Goal: Transaction & Acquisition: Purchase product/service

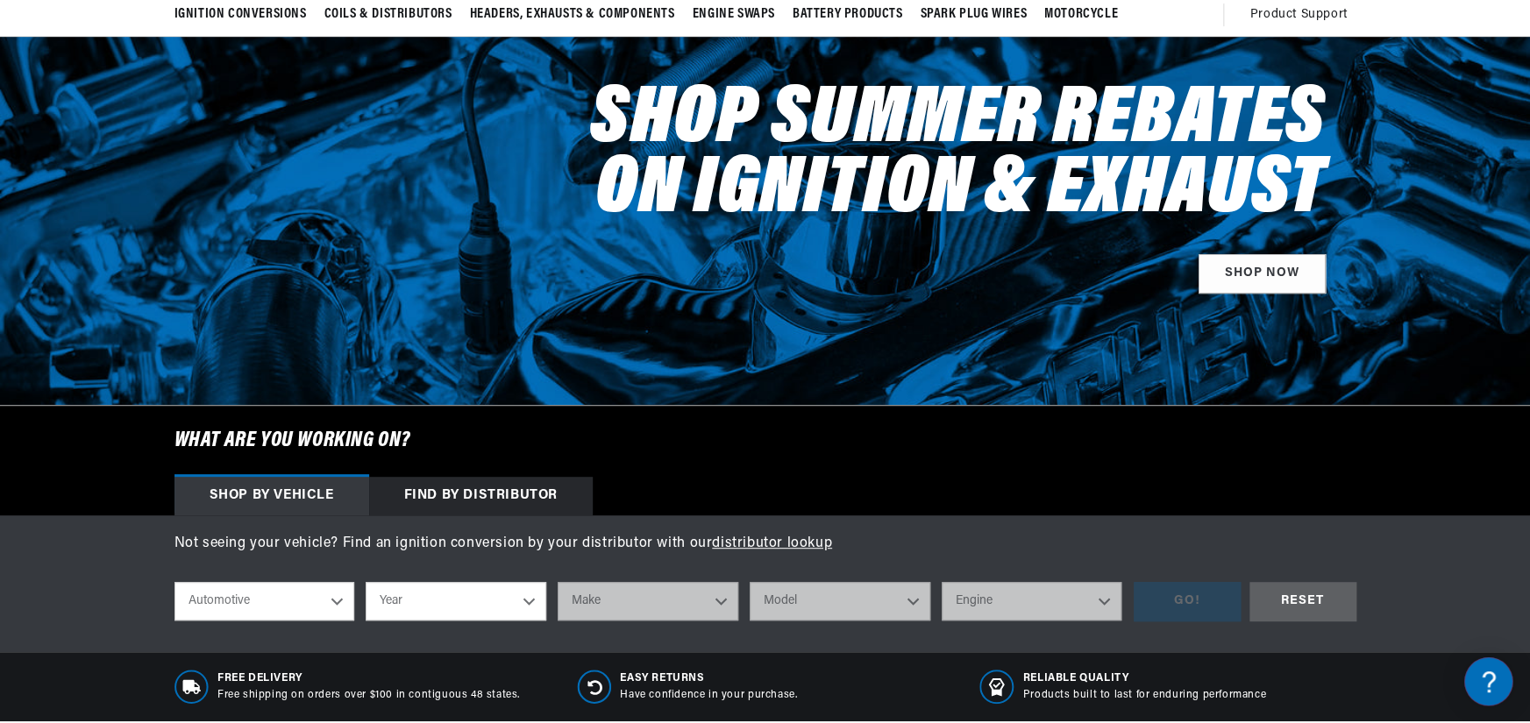
scroll to position [204, 0]
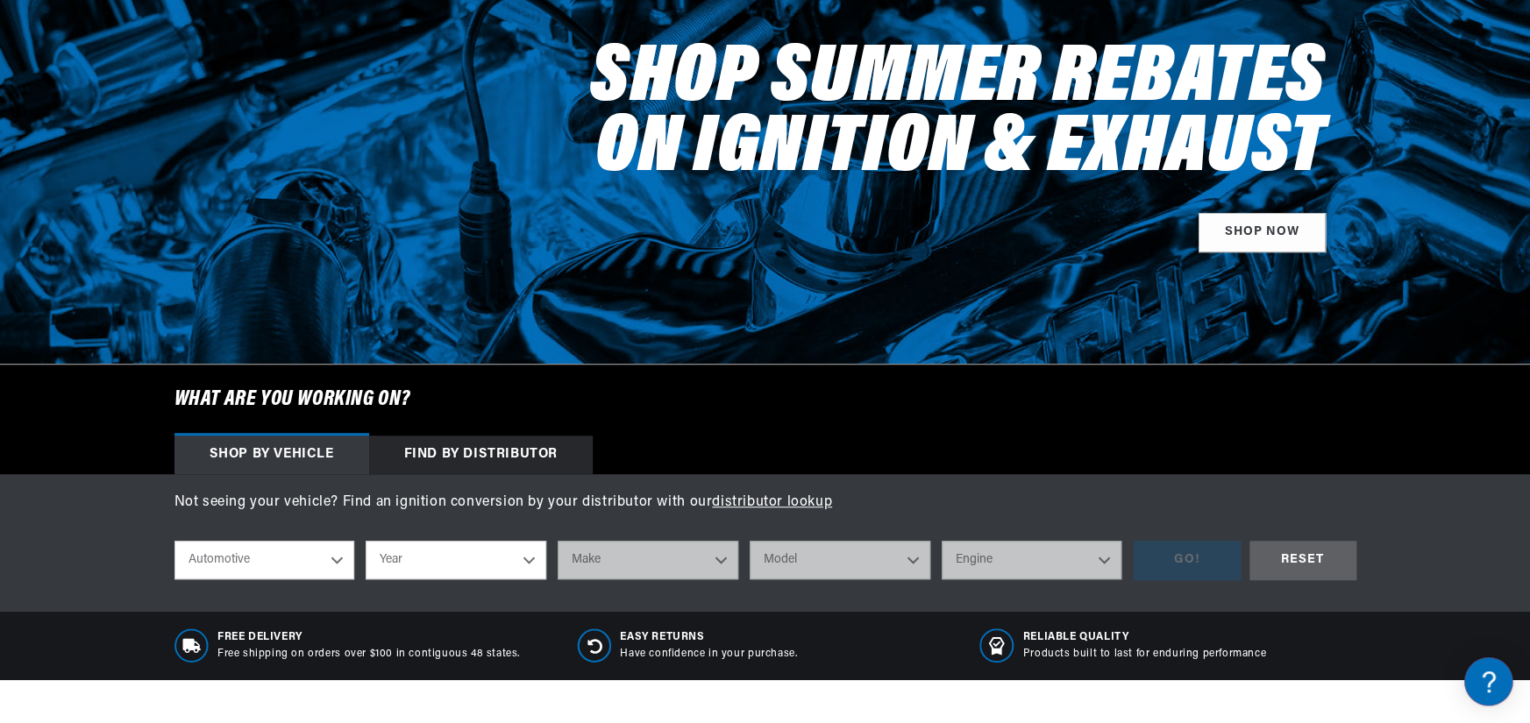
click at [268, 566] on select "Automotive Agricultural Industrial Marine Motorcycle" at bounding box center [264, 560] width 181 height 39
click at [270, 563] on select "Automotive Agricultural Industrial Marine Motorcycle" at bounding box center [264, 560] width 181 height 39
click at [408, 557] on select "Year 2022 2021 2020 2019 2018 2017 2016 2015 2014 2013 2012 2011 2010 2009 2008…" at bounding box center [456, 560] width 181 height 39
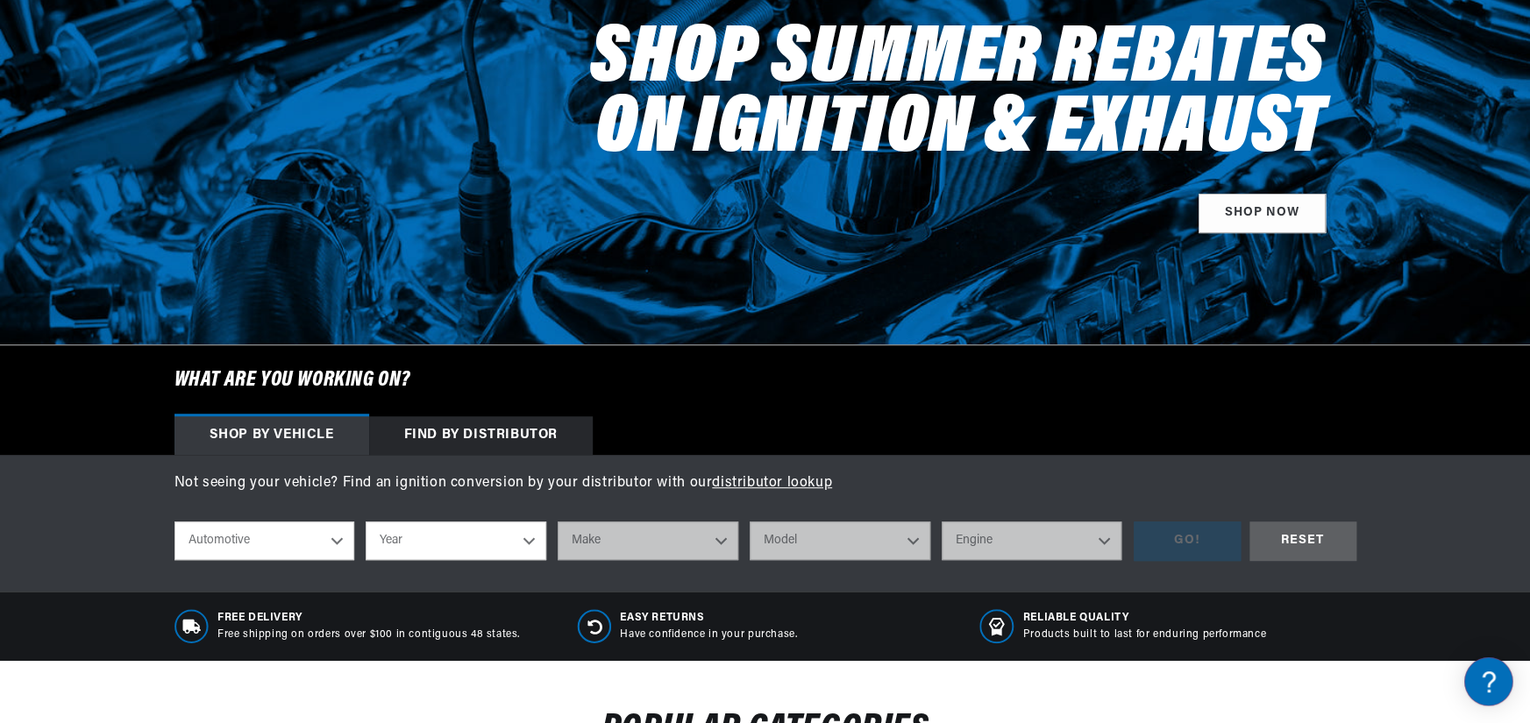
scroll to position [233, 0]
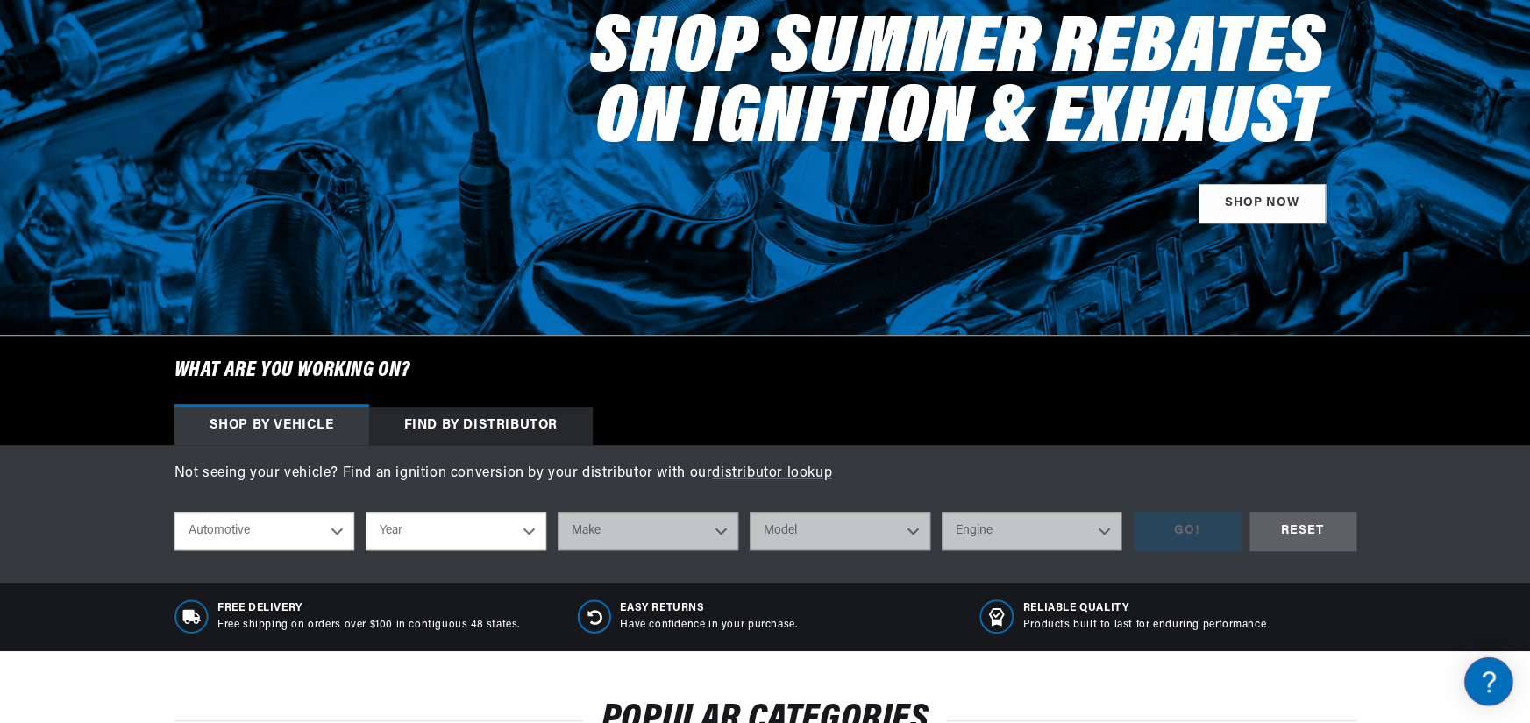
click at [412, 524] on select "Year 2022 2021 2020 2019 2018 2017 2016 2015 2014 2013 2012 2011 2010 2009 2008…" at bounding box center [456, 531] width 181 height 39
select select "1971"
click at [366, 512] on select "Year 2022 2021 2020 2019 2018 2017 2016 2015 2014 2013 2012 2011 2010 2009 2008…" at bounding box center [456, 531] width 181 height 39
select select "1971"
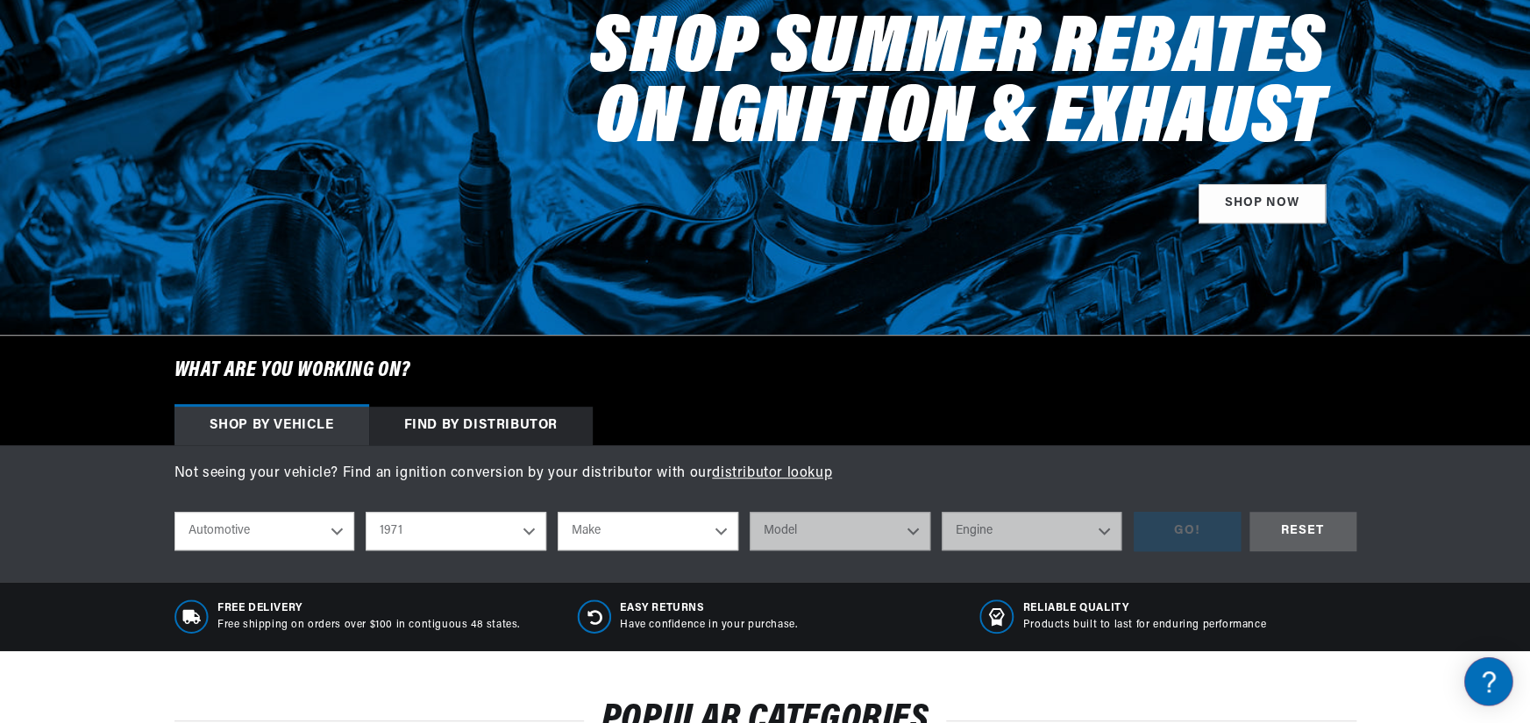
click at [600, 529] on select "Make Alfa Romeo American Motors Aston Martin Audi Austin Avanti BMW Buick Cadil…" at bounding box center [647, 531] width 181 height 39
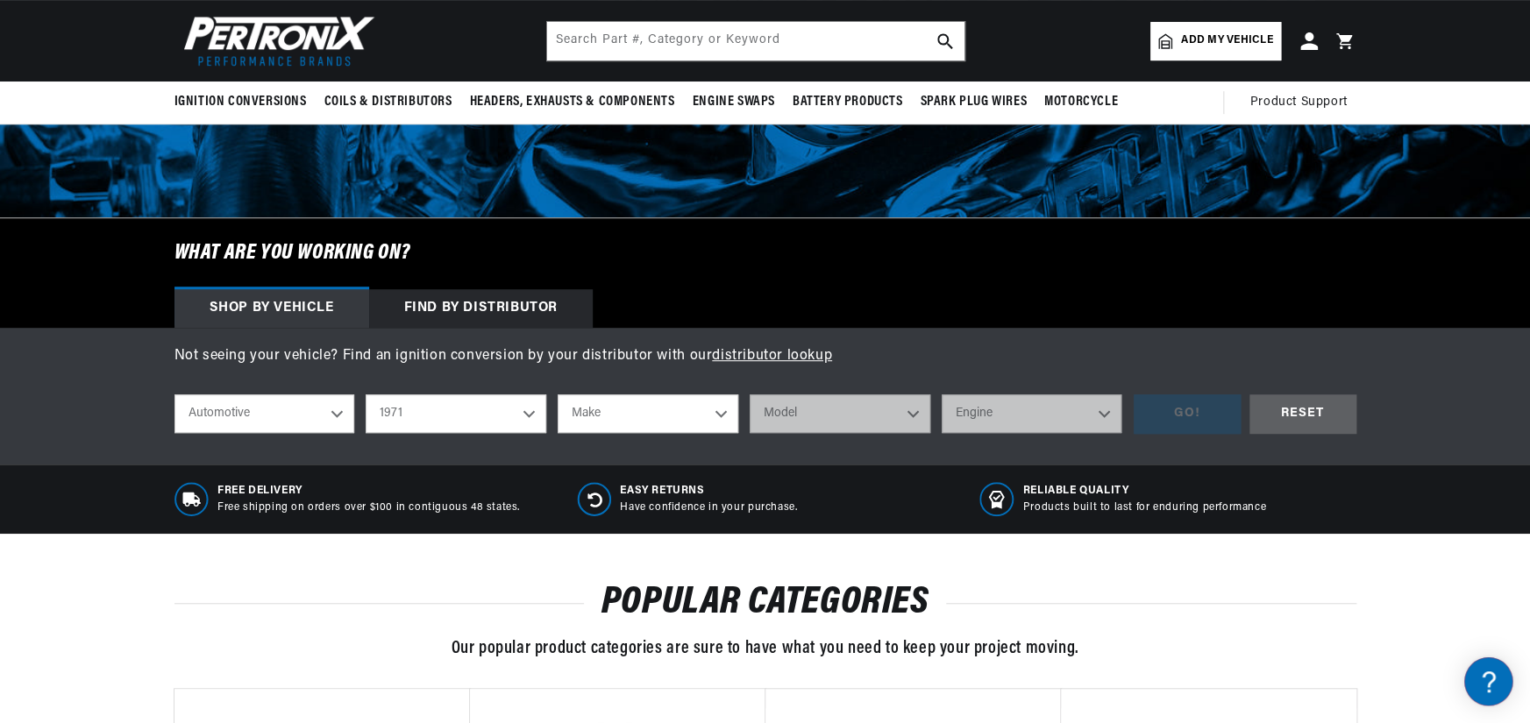
scroll to position [321, 0]
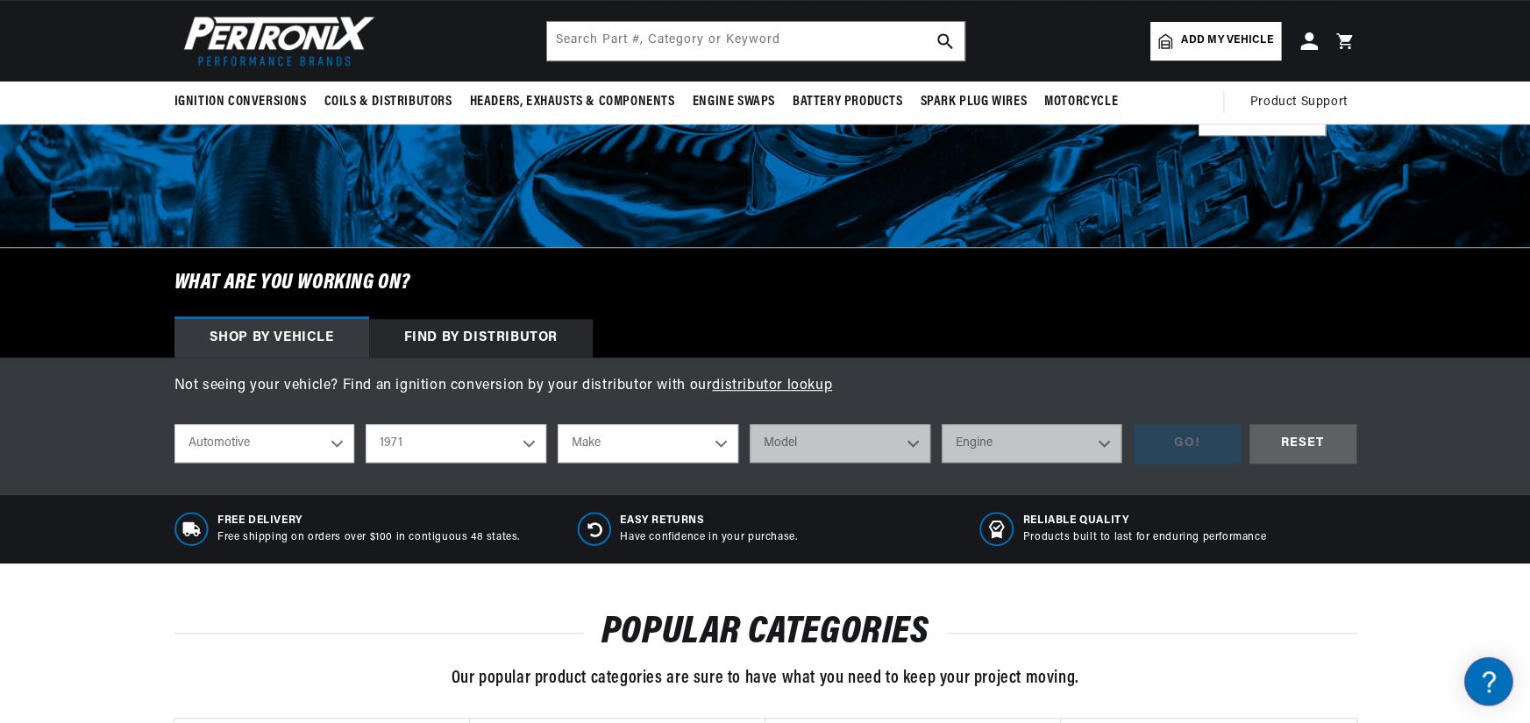
click at [605, 443] on select "Make Alfa Romeo American Motors Aston Martin Audi Austin Avanti BMW Buick Cadil…" at bounding box center [647, 443] width 181 height 39
select select "MG"
click at [557, 424] on select "Make Alfa Romeo American Motors Aston Martin Audi Austin Avanti BMW Buick Cadil…" at bounding box center [647, 443] width 181 height 39
select select "MG"
click at [782, 437] on select "Model MGB Midget" at bounding box center [839, 443] width 181 height 39
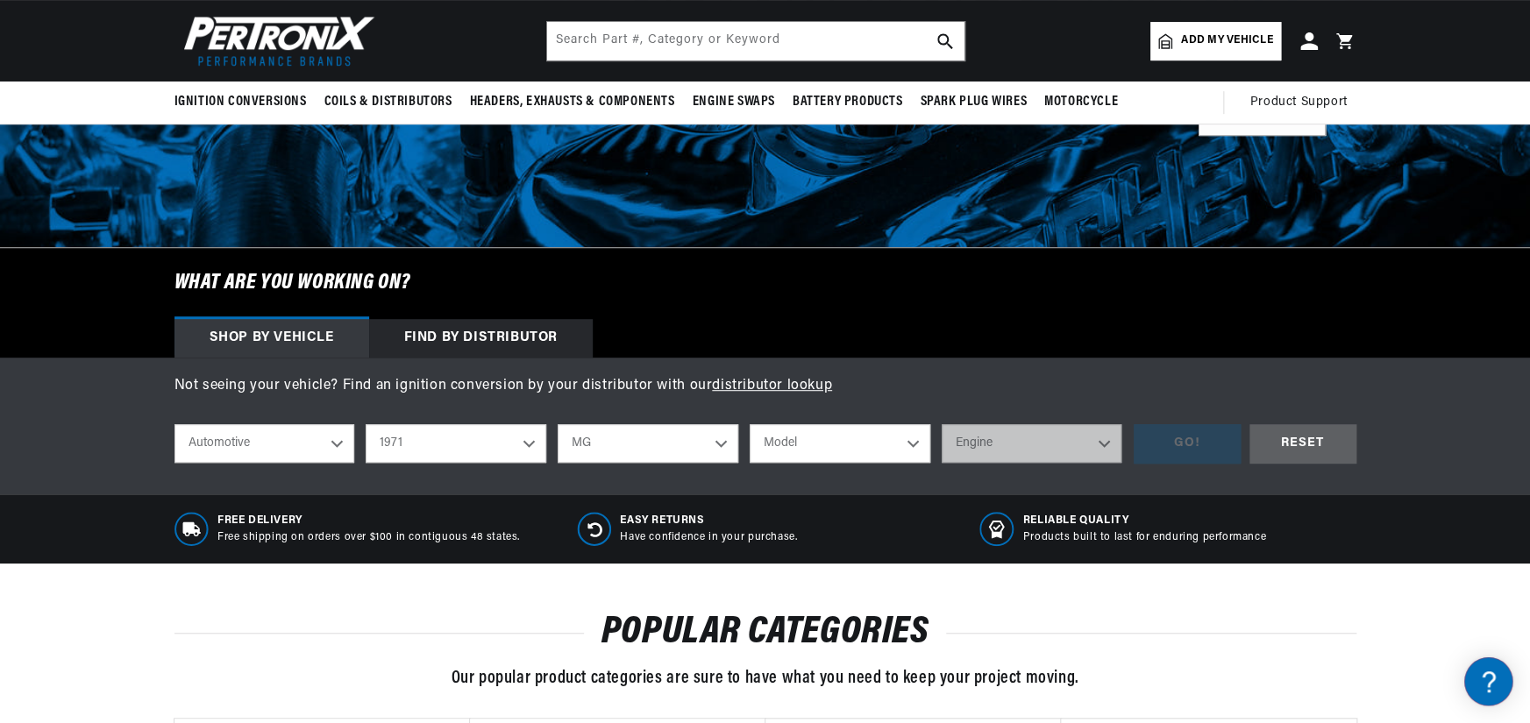
scroll to position [0, 0]
select select "MGB"
click at [749, 424] on select "Model MGB Midget" at bounding box center [839, 443] width 181 height 39
select select "MGB"
drag, startPoint x: 993, startPoint y: 446, endPoint x: 973, endPoint y: 443, distance: 20.5
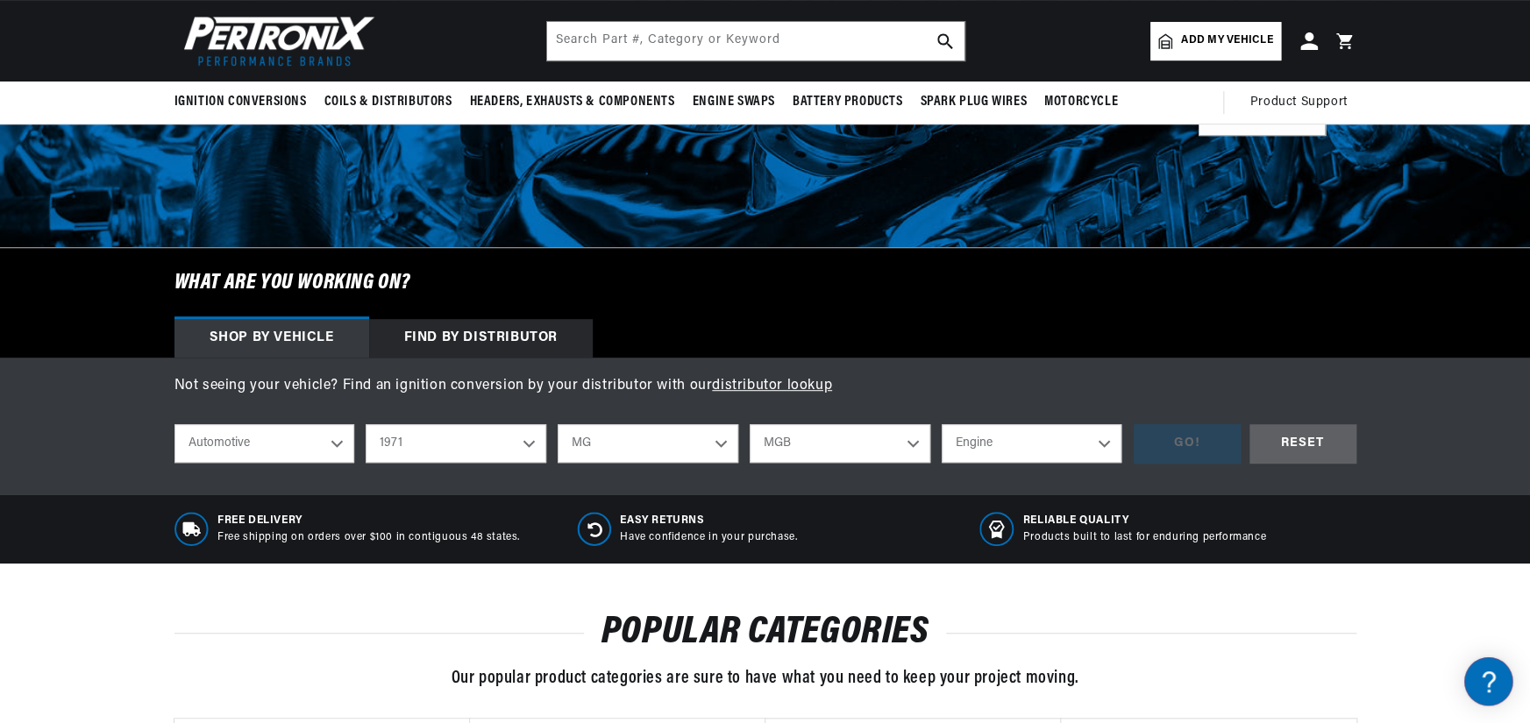
click at [993, 446] on select "Engine 1.8L" at bounding box center [1031, 443] width 181 height 39
select select "1.8L"
click at [941, 424] on select "Engine 1.8L" at bounding box center [1031, 443] width 181 height 39
select select "1.8L"
click at [1188, 444] on div "GO!" at bounding box center [1186, 443] width 107 height 39
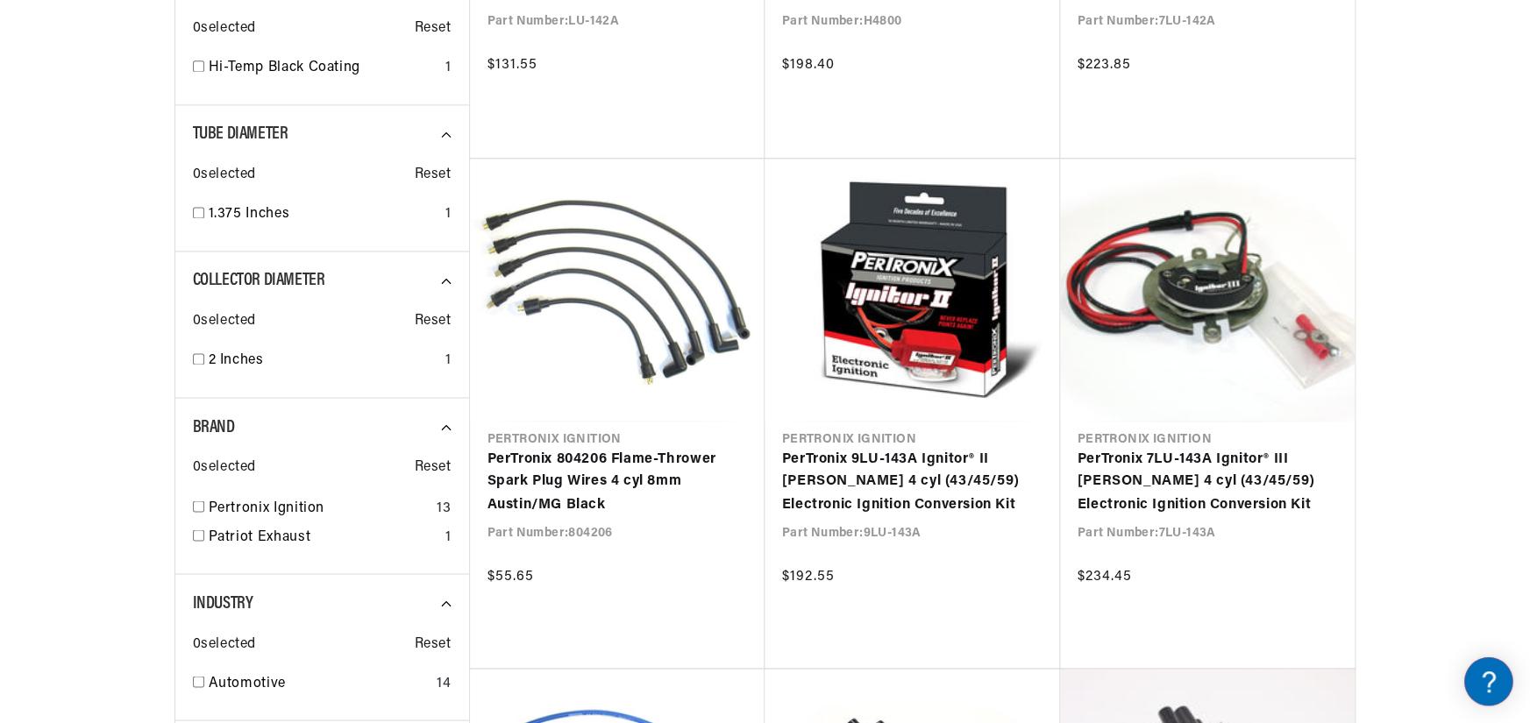
scroll to position [1315, 0]
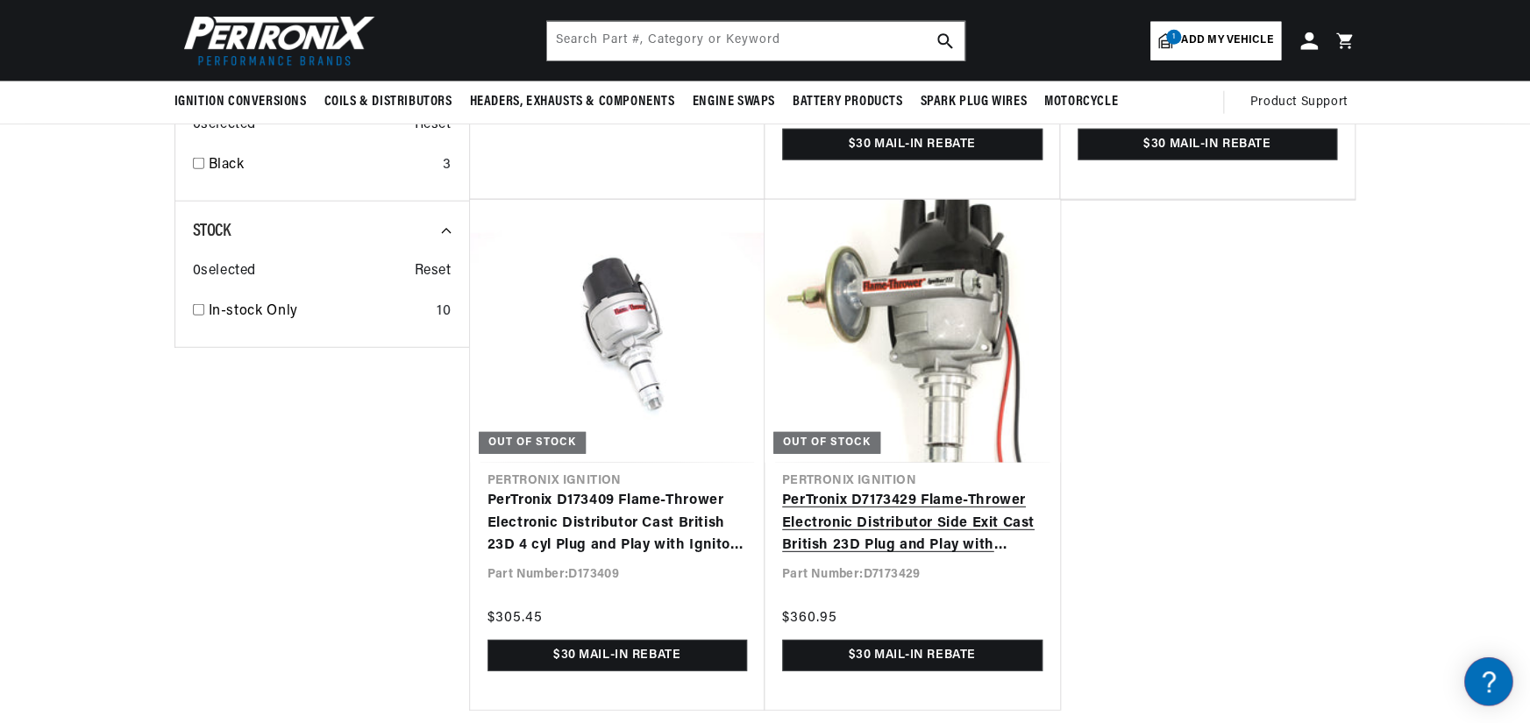
scroll to position [2162, 0]
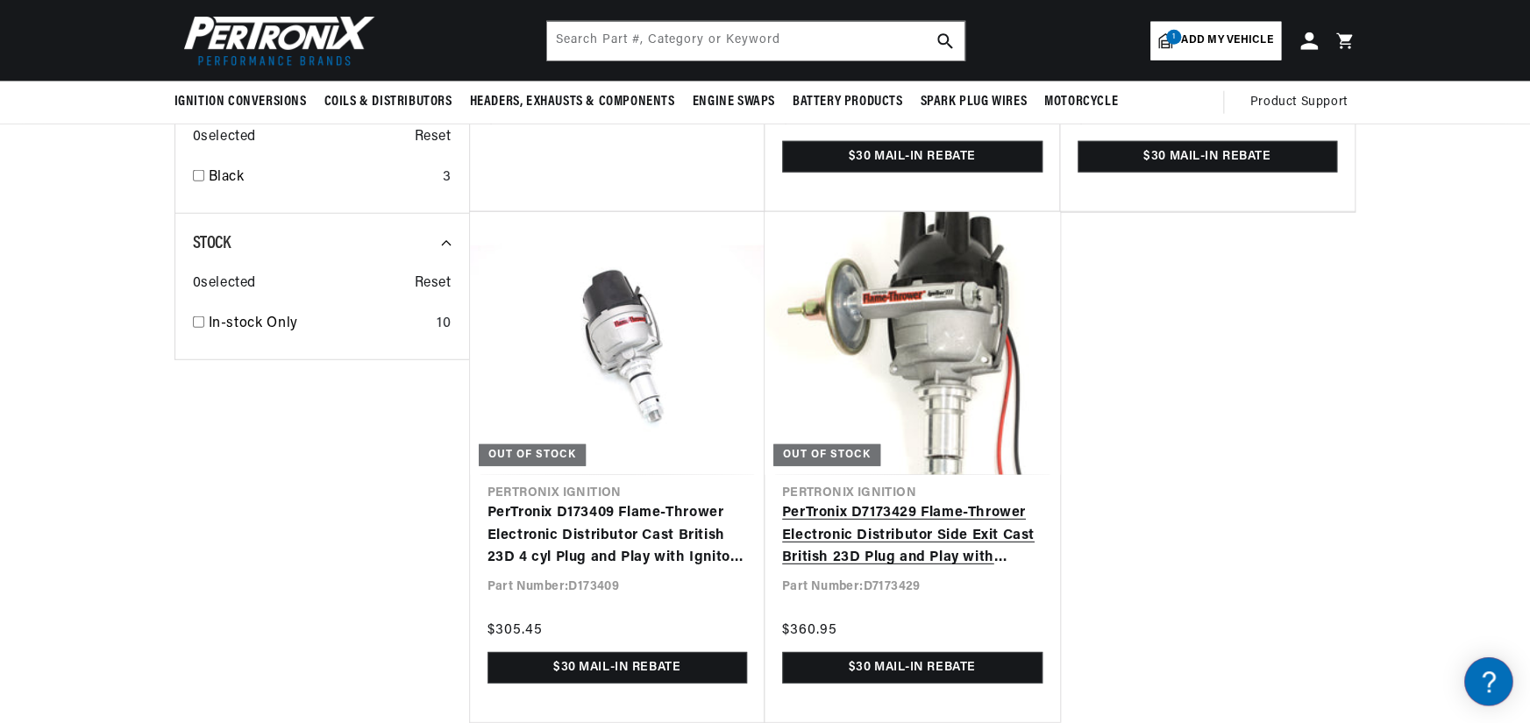
click at [903, 502] on link "PerTronix D7173429 Flame-Thrower Electronic Distributor Side Exit Cast British …" at bounding box center [912, 535] width 260 height 67
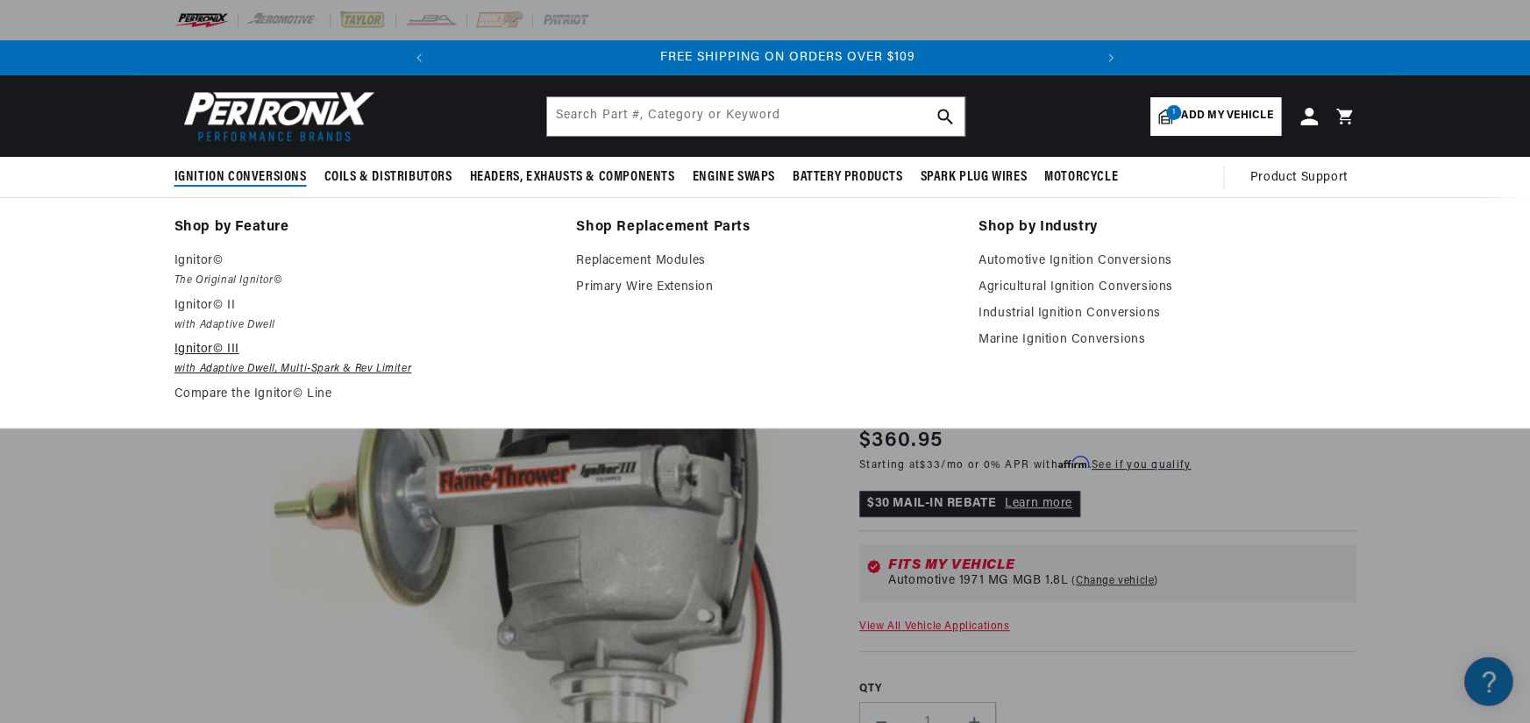
scroll to position [0, 654]
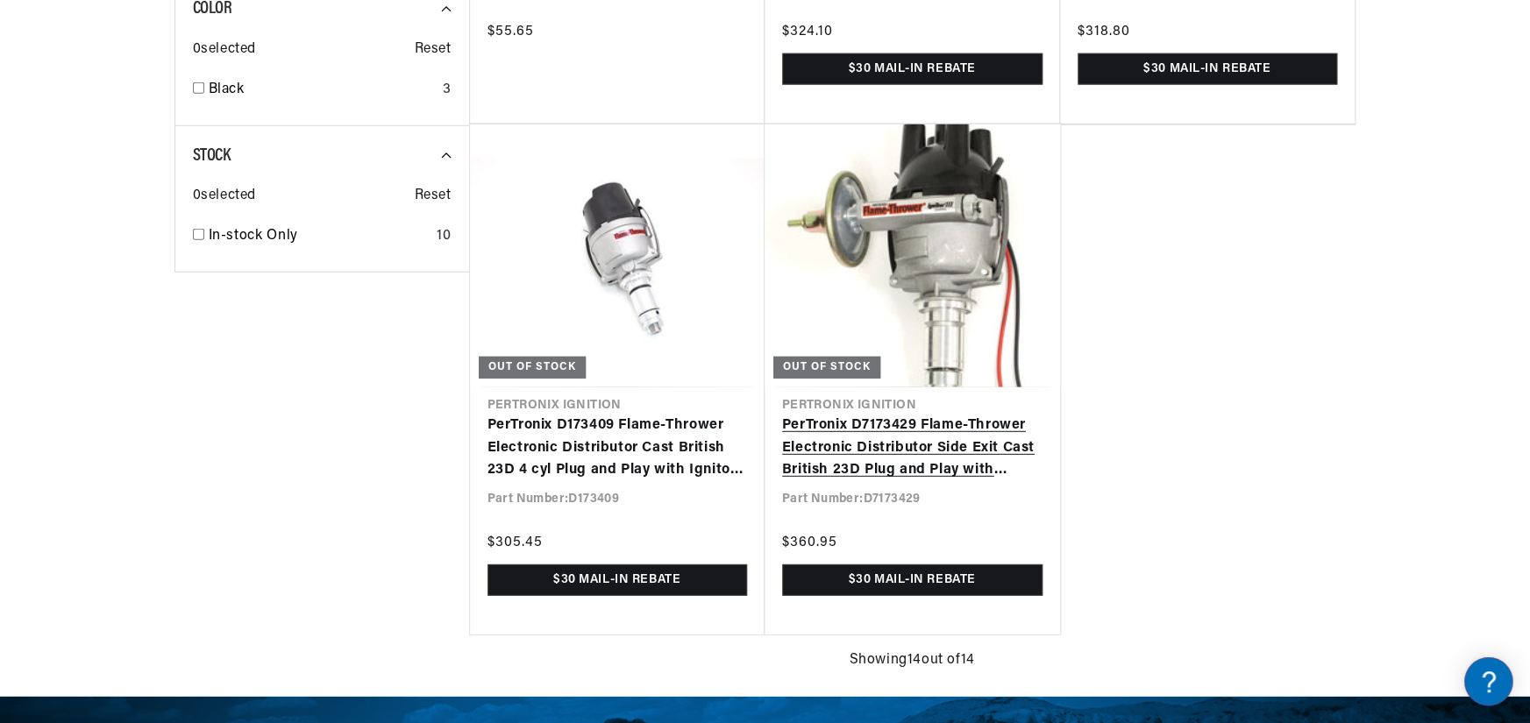
click at [890, 468] on link "PerTronix D7173429 Flame-Thrower Electronic Distributor Side Exit Cast British …" at bounding box center [912, 448] width 260 height 67
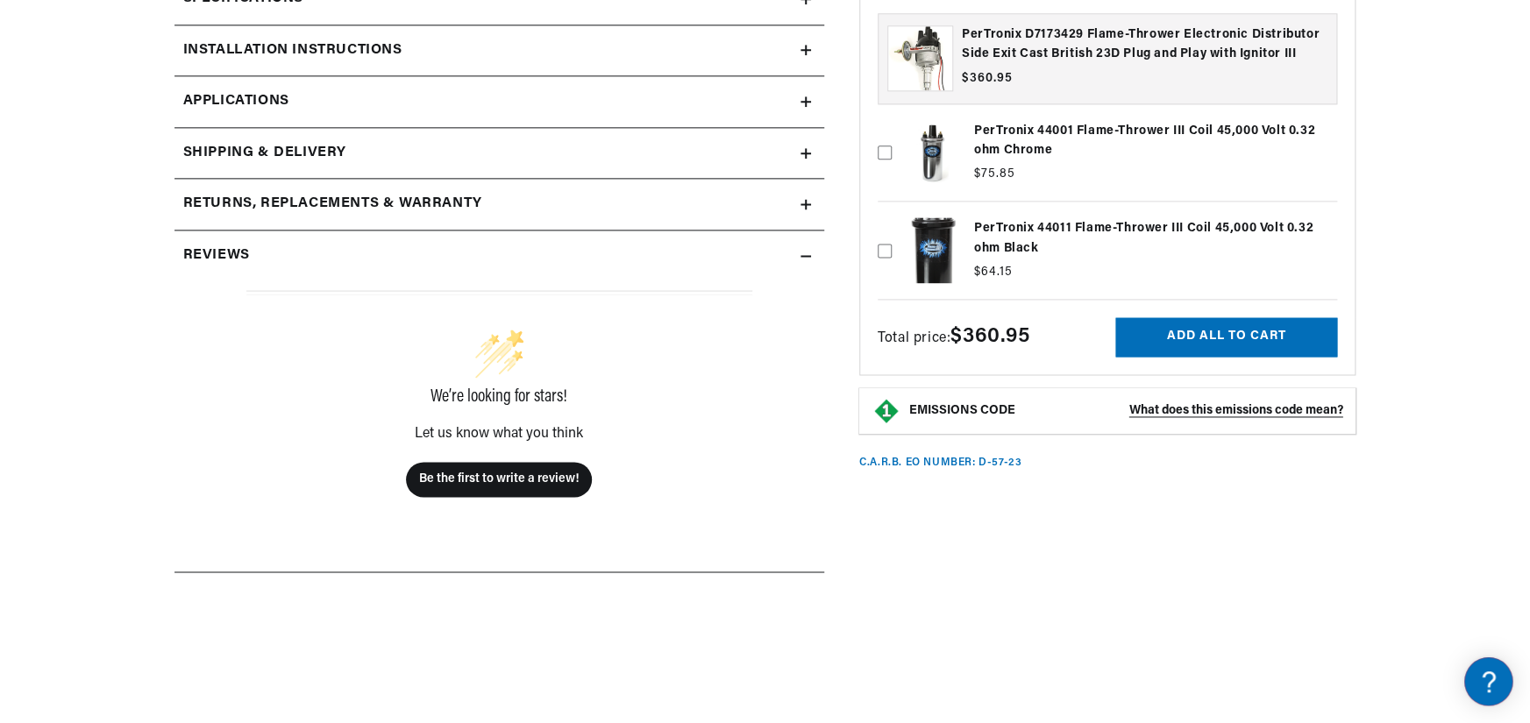
scroll to position [1110, 0]
